Goal: Task Accomplishment & Management: Use online tool/utility

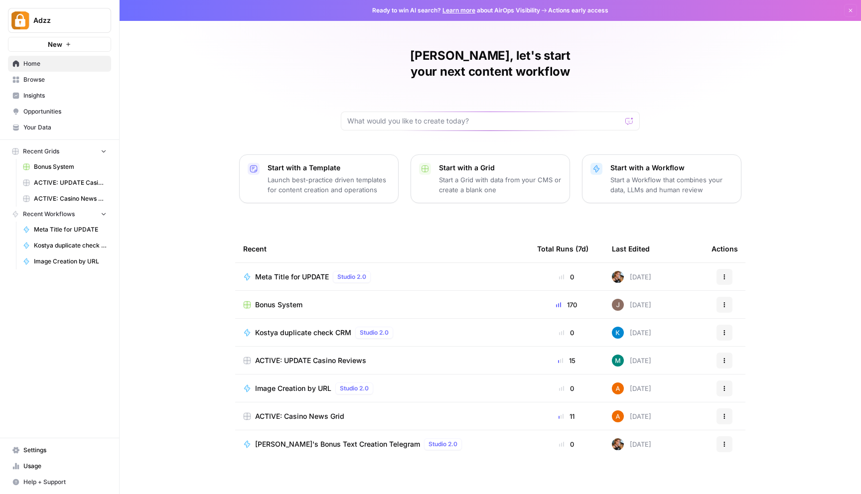
drag, startPoint x: 166, startPoint y: 131, endPoint x: 141, endPoint y: 137, distance: 26.1
click at [143, 135] on div "Savik, let's start your next content workflow Start with a Template Launch best…" at bounding box center [490, 247] width 741 height 494
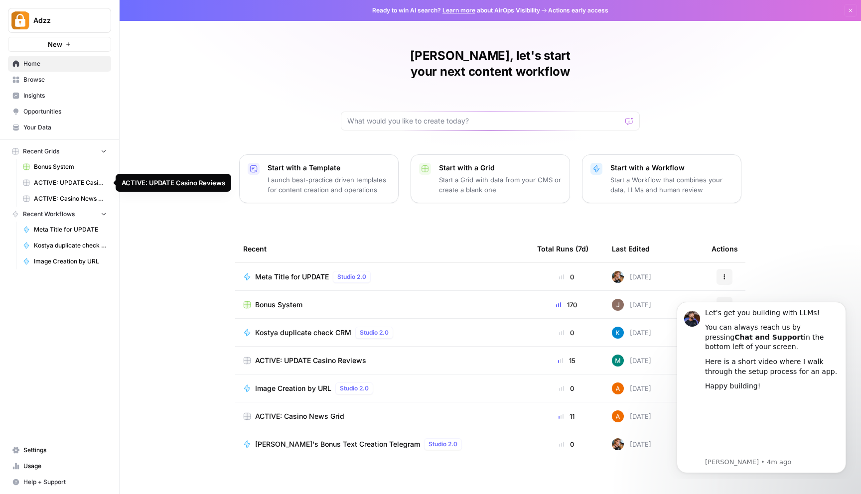
click at [58, 188] on link "ACTIVE: UPDATE Casino Reviews" at bounding box center [64, 183] width 93 height 16
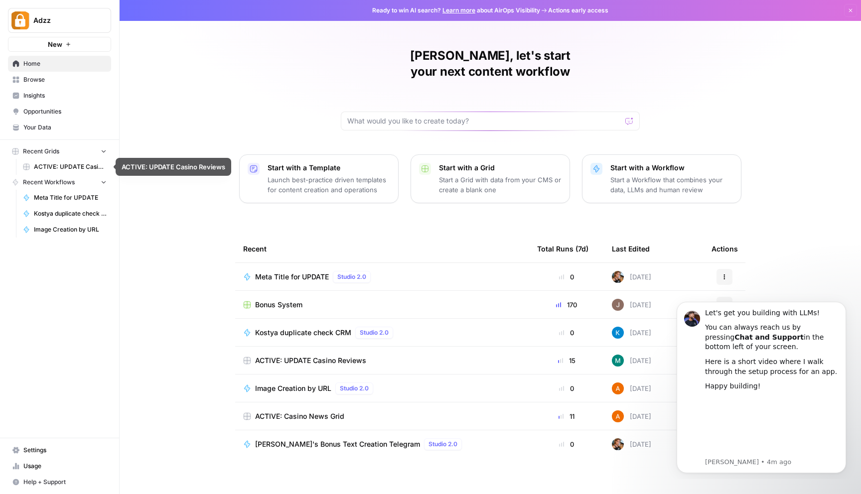
click at [93, 153] on button "Recent Grids" at bounding box center [59, 151] width 103 height 15
click at [320, 300] on div "Bonus System" at bounding box center [382, 305] width 278 height 10
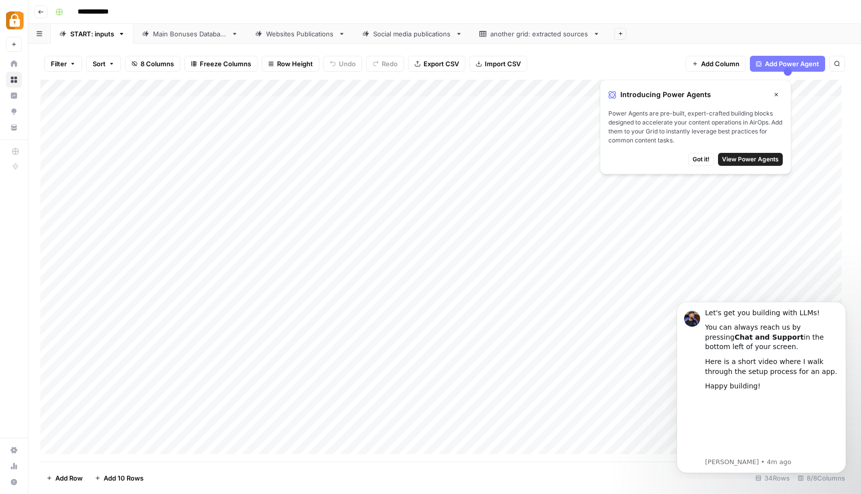
click at [778, 96] on icon "button" at bounding box center [776, 95] width 6 height 6
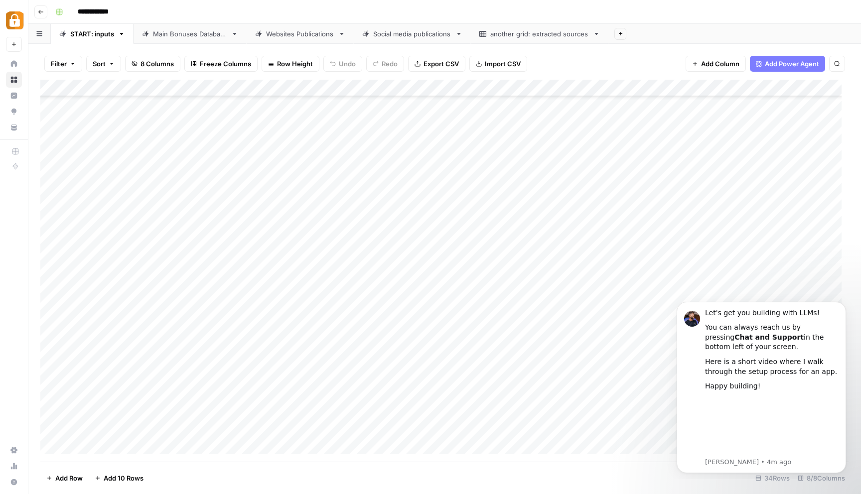
scroll to position [234, 0]
click at [169, 33] on div "Main Bonuses Database" at bounding box center [190, 34] width 74 height 10
click at [114, 39] on link "START: inputs" at bounding box center [92, 34] width 83 height 20
click at [298, 356] on div "Add Column" at bounding box center [444, 271] width 808 height 382
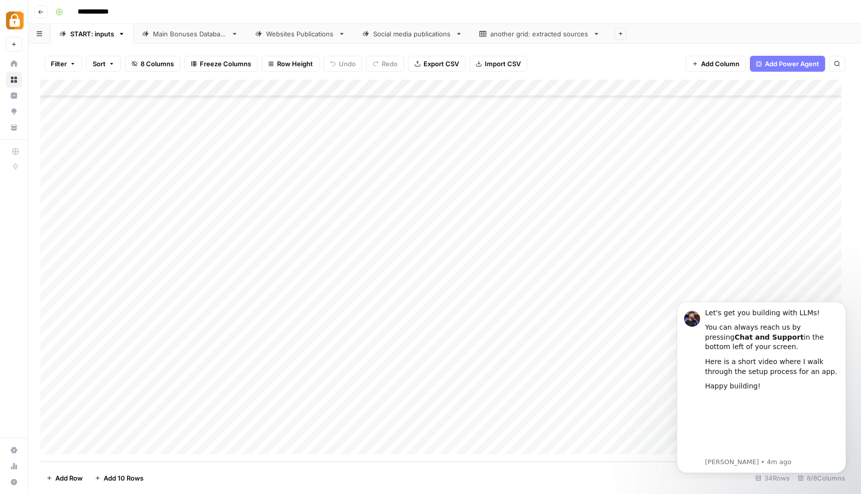
click at [298, 356] on div "Add Column" at bounding box center [444, 271] width 808 height 382
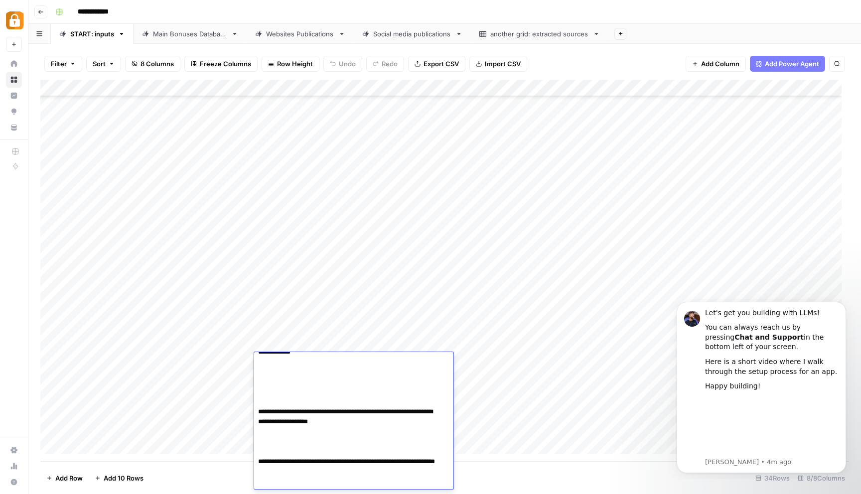
scroll to position [1872, 0]
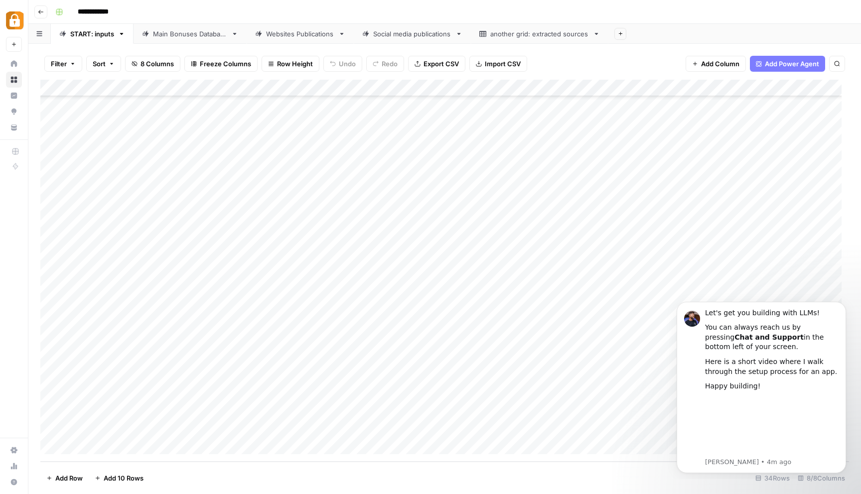
click at [314, 311] on div "Add Column" at bounding box center [444, 271] width 808 height 382
click at [199, 29] on div "Main Bonuses Database" at bounding box center [190, 34] width 74 height 10
drag, startPoint x: 694, startPoint y: 306, endPoint x: 639, endPoint y: 304, distance: 55.8
click at [661, 304] on html "Let's get you building with LLMs! You can always reach us by pressing Chat and …" at bounding box center [760, 386] width 199 height 186
